Goal: Transaction & Acquisition: Download file/media

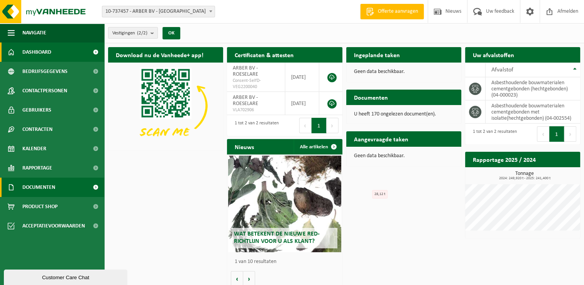
click at [96, 188] on span at bounding box center [95, 186] width 17 height 19
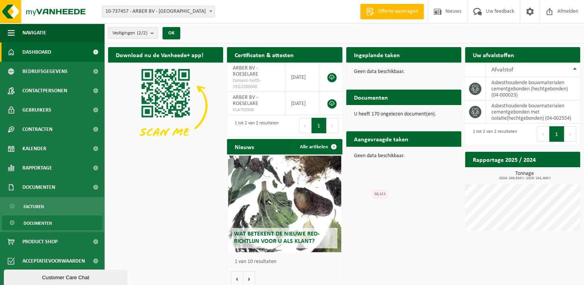
click at [73, 223] on link "Documenten" at bounding box center [52, 222] width 100 height 15
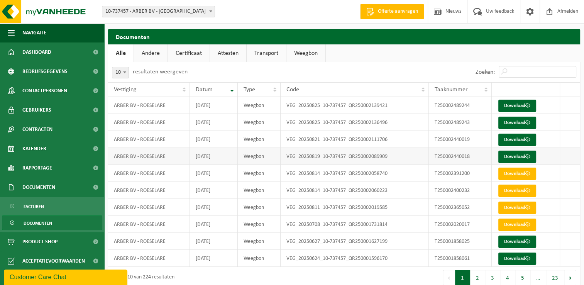
scroll to position [28, 0]
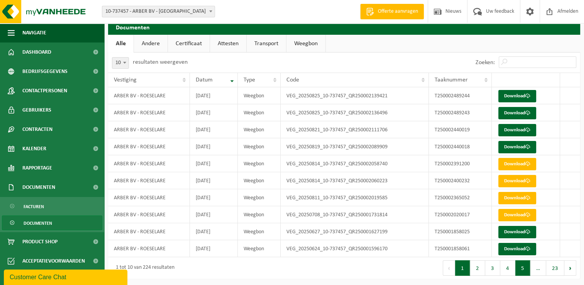
click at [522, 270] on button "5" at bounding box center [522, 267] width 15 height 15
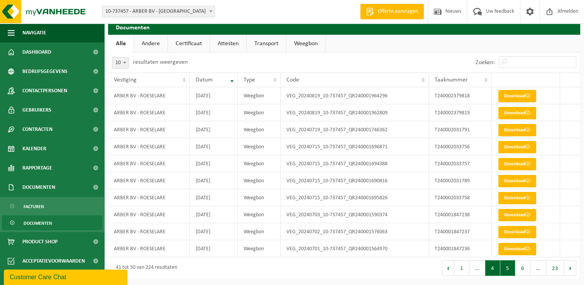
click at [491, 270] on button "4" at bounding box center [492, 267] width 15 height 15
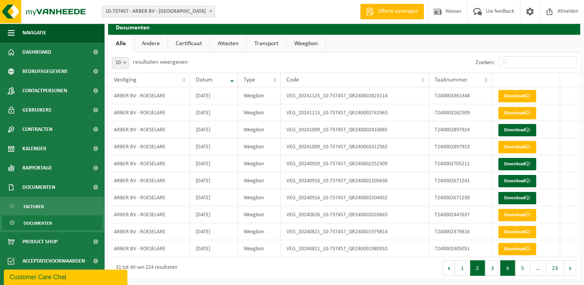
click at [479, 269] on button "2" at bounding box center [477, 267] width 15 height 15
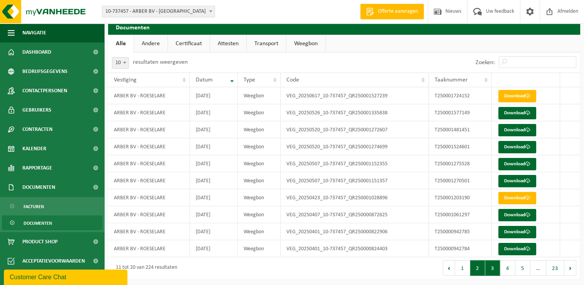
click at [492, 267] on button "3" at bounding box center [492, 267] width 15 height 15
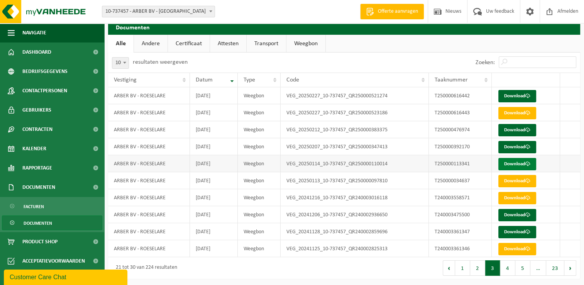
click at [515, 163] on link "Download" at bounding box center [517, 164] width 38 height 12
click at [480, 269] on button "2" at bounding box center [477, 267] width 15 height 15
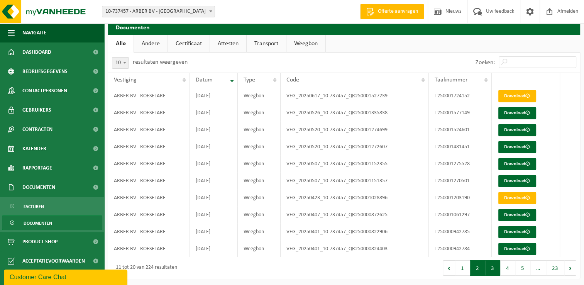
click at [497, 268] on button "3" at bounding box center [492, 267] width 15 height 15
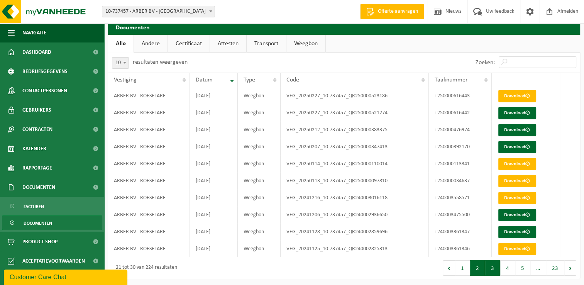
click at [482, 268] on button "2" at bounding box center [477, 267] width 15 height 15
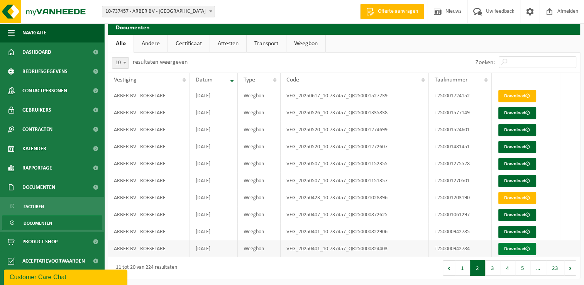
click at [513, 249] on link "Download" at bounding box center [517, 249] width 38 height 12
